Goal: Task Accomplishment & Management: Manage account settings

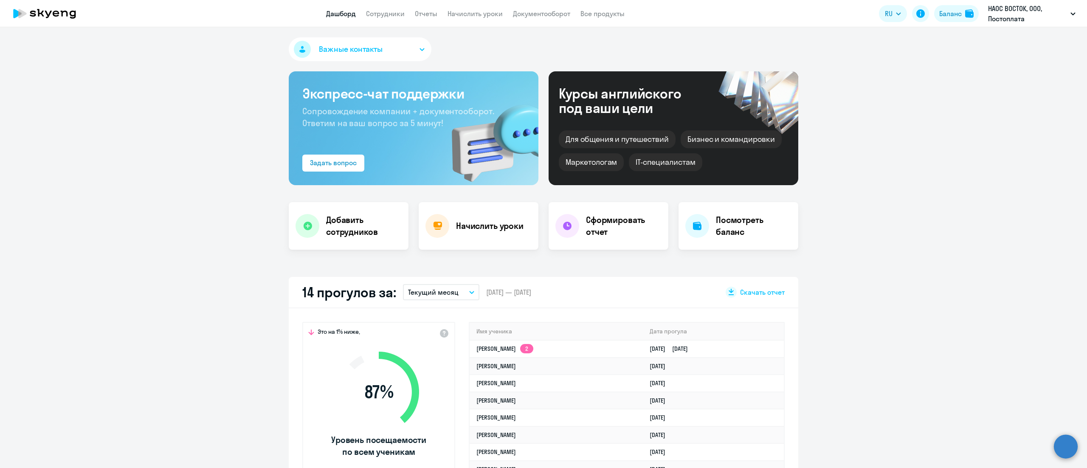
select select "30"
click at [464, 12] on link "Начислить уроки" at bounding box center [475, 13] width 55 height 8
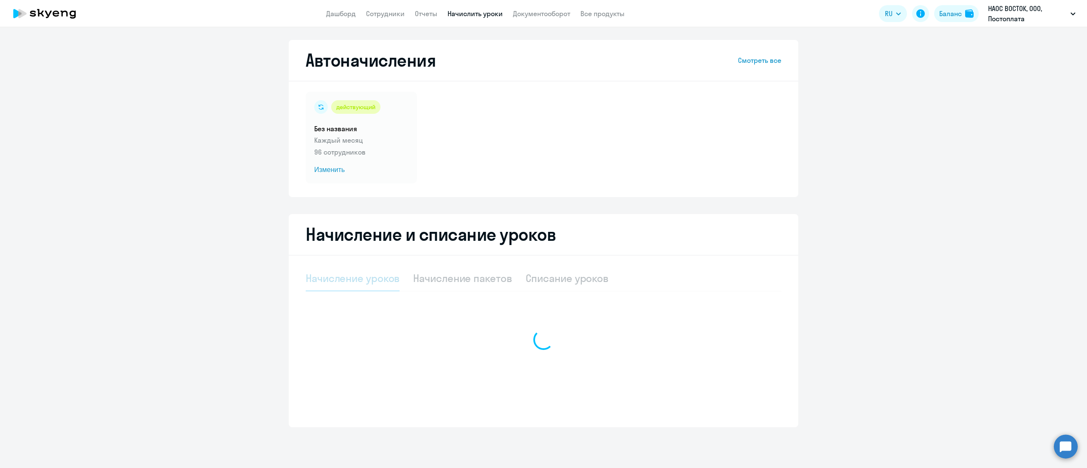
select select "10"
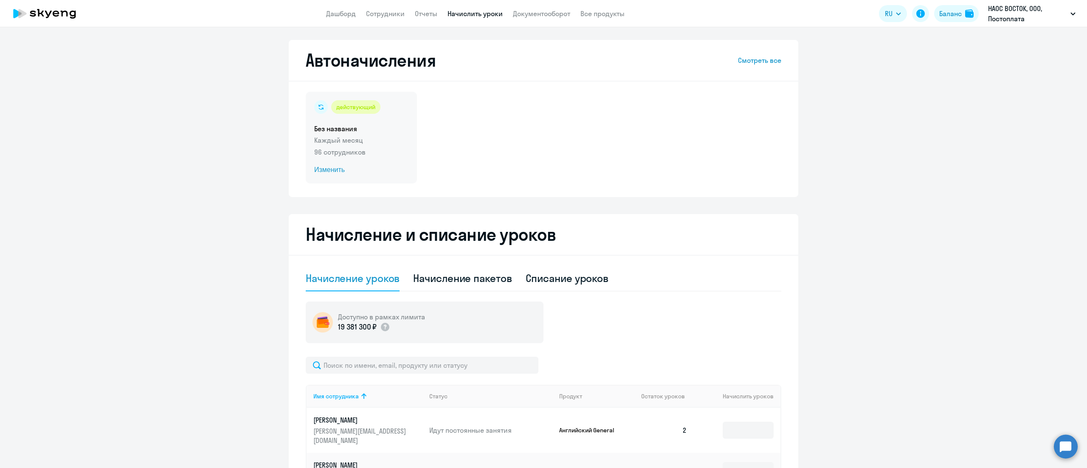
click at [381, 141] on p "Каждый месяц" at bounding box center [361, 140] width 94 height 10
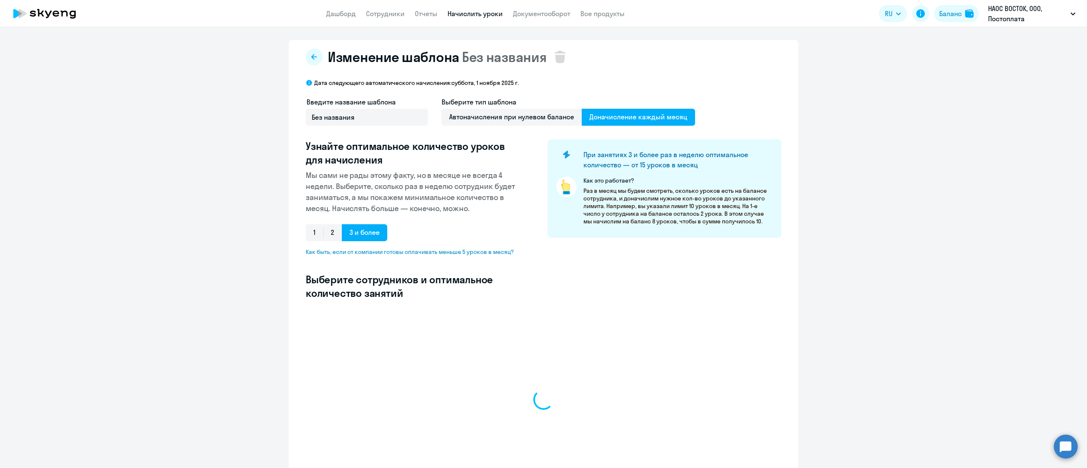
select select "10"
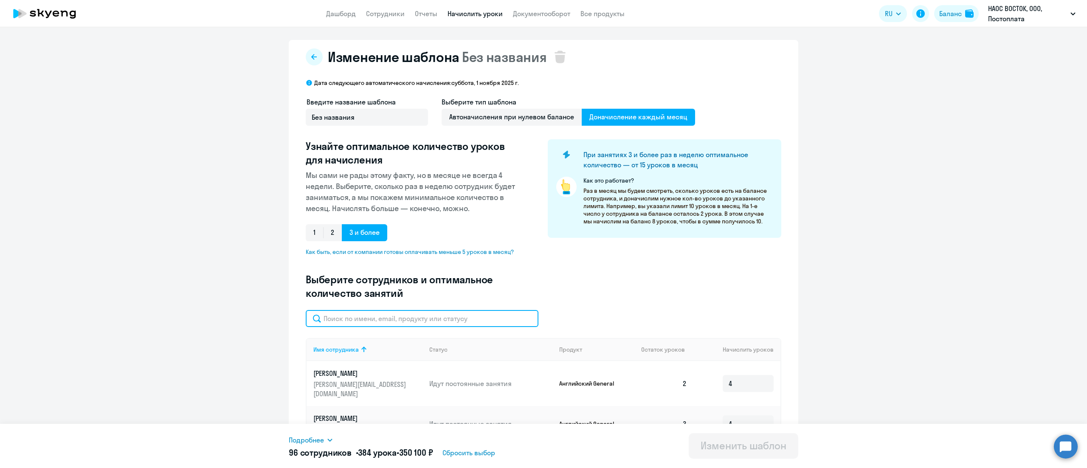
click at [432, 319] on input "text" at bounding box center [422, 318] width 233 height 17
paste input "[PERSON_NAME]"
type input "[PERSON_NAME]"
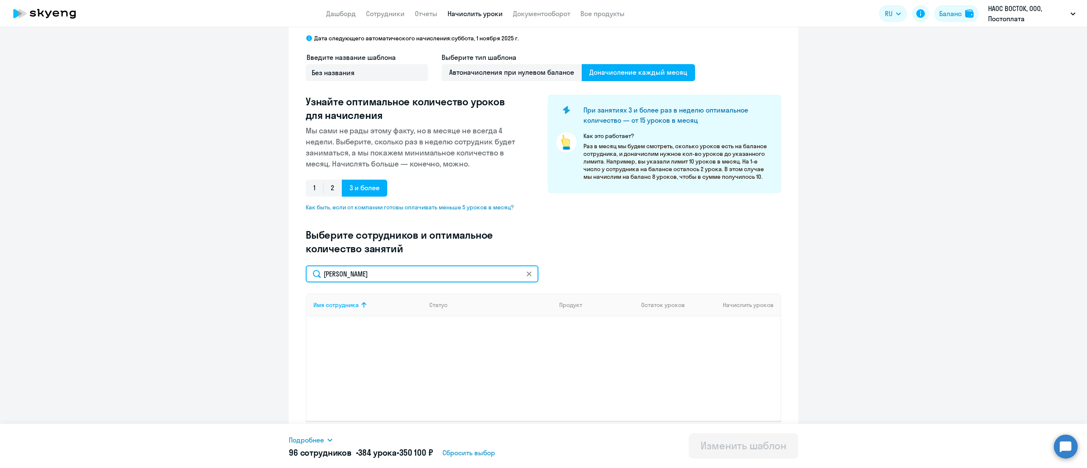
scroll to position [68, 0]
